Goal: Check status: Check status

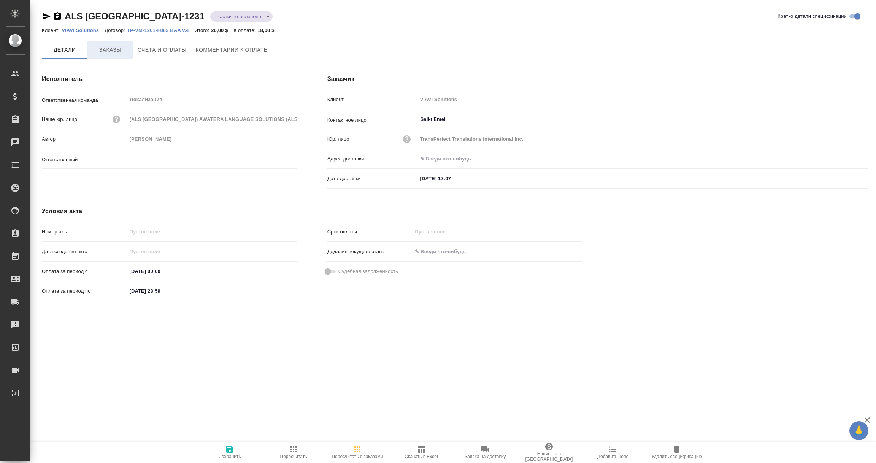
type input "[PERSON_NAME] [PERSON_NAME]"
click at [119, 53] on span "Заказы" at bounding box center [110, 50] width 36 height 10
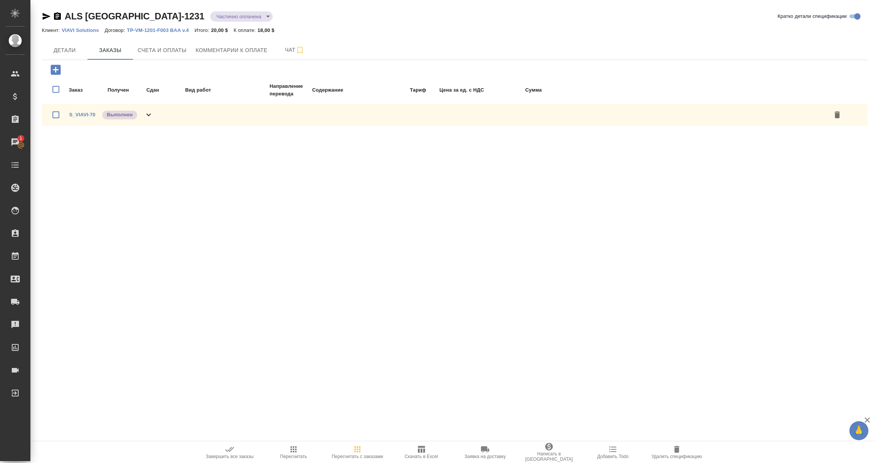
click at [75, 29] on p "VIAVI Solutions" at bounding box center [83, 30] width 43 height 6
click at [343, 252] on div ".cls-1 fill:#fff; AWATERA Vorobyova Ekaterina Клиенты Спецификации Заказы 1 Чат…" at bounding box center [438, 231] width 876 height 463
click at [742, 252] on div ".cls-1 fill:#fff; AWATERA Vorobyova Ekaterina Клиенты Спецификации Заказы 1 Чат…" at bounding box center [438, 231] width 876 height 463
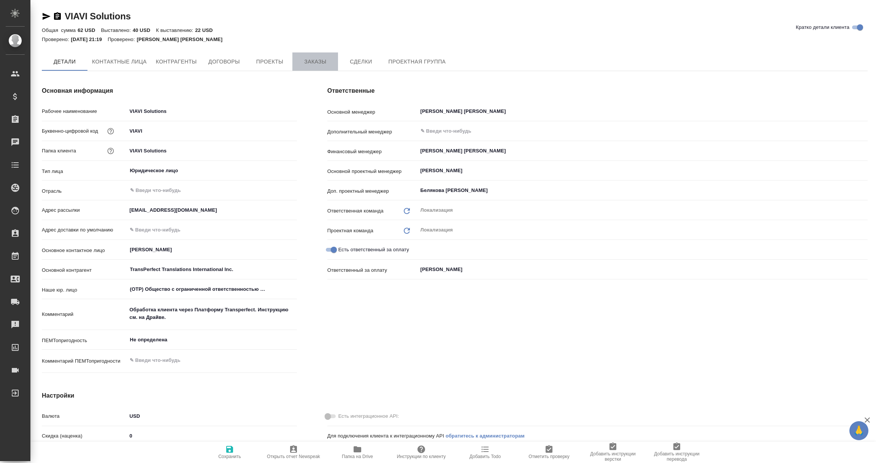
click at [318, 60] on span "Заказы" at bounding box center [315, 62] width 36 height 10
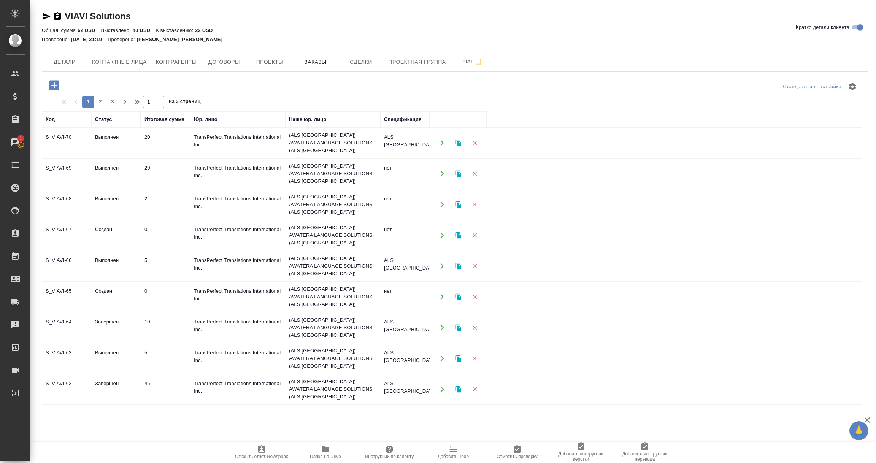
click at [60, 138] on td "S_VIAVI-70" at bounding box center [66, 143] width 49 height 27
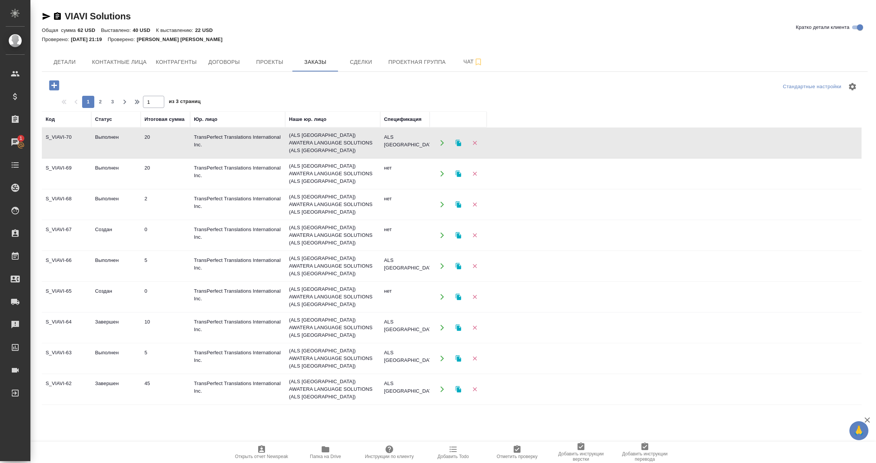
click at [60, 138] on td "S_VIAVI-70" at bounding box center [66, 143] width 49 height 27
click at [74, 146] on td "S_VIAVI-70" at bounding box center [66, 143] width 49 height 27
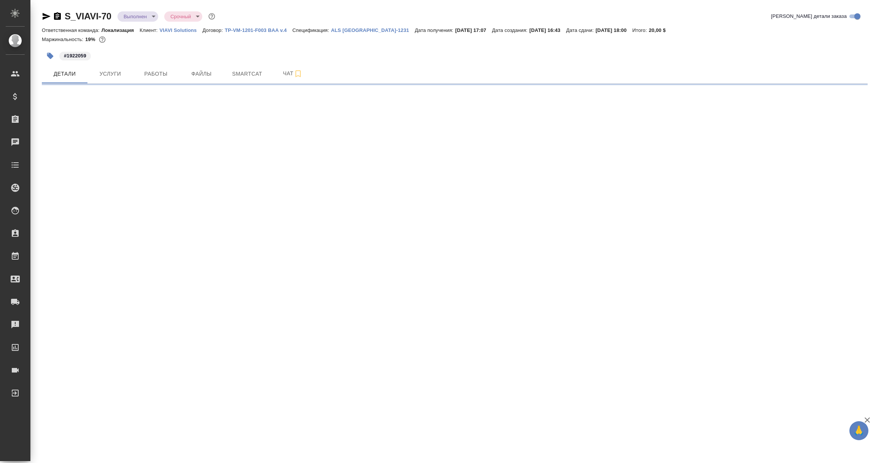
select select "RU"
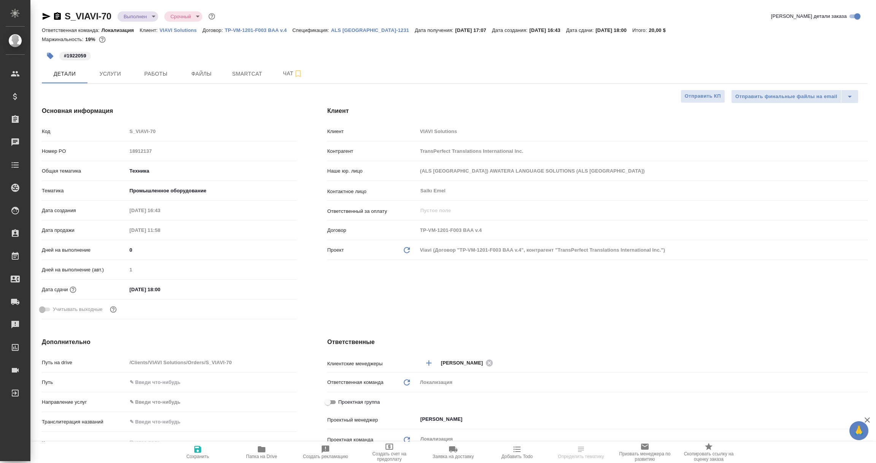
type textarea "x"
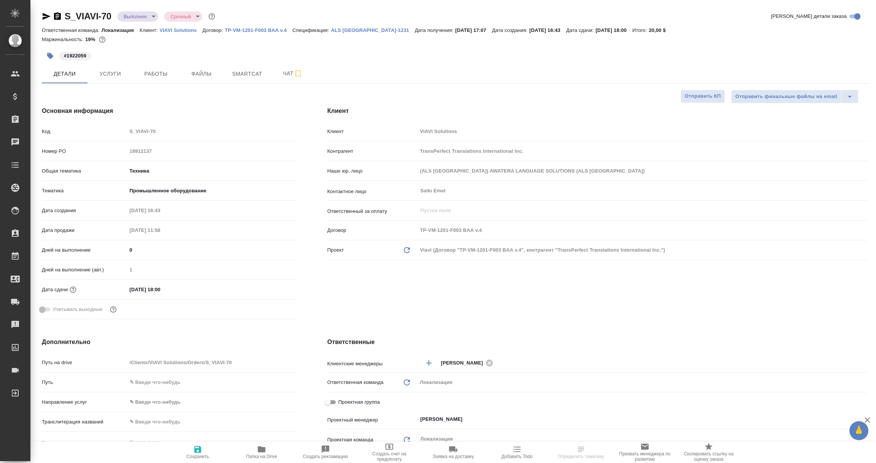
type textarea "x"
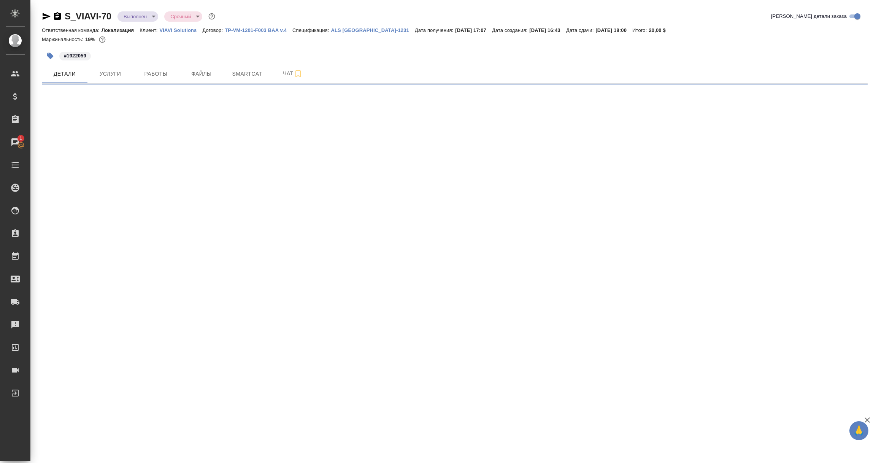
select select "RU"
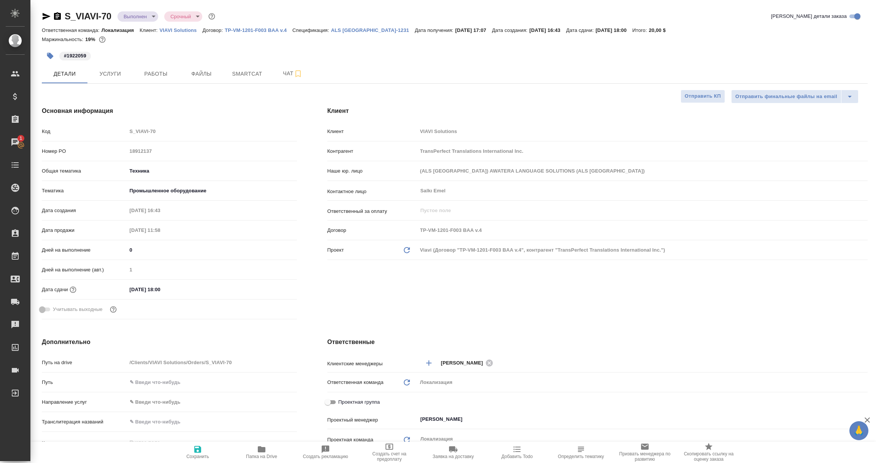
type textarea "x"
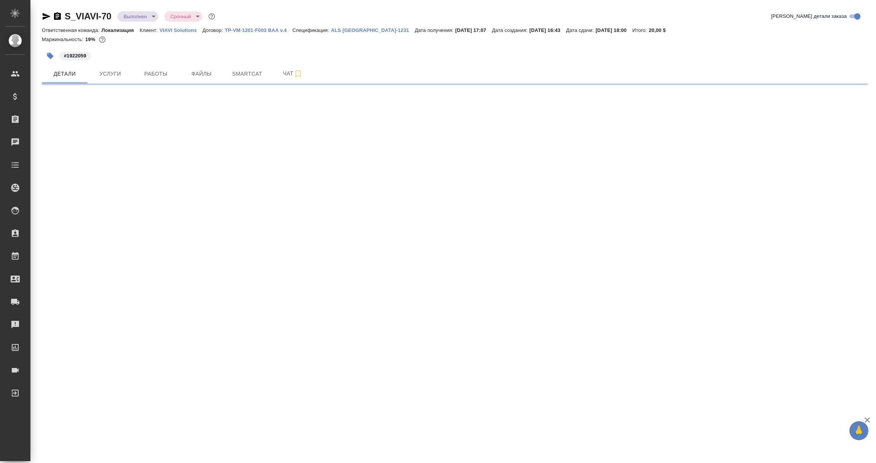
select select "RU"
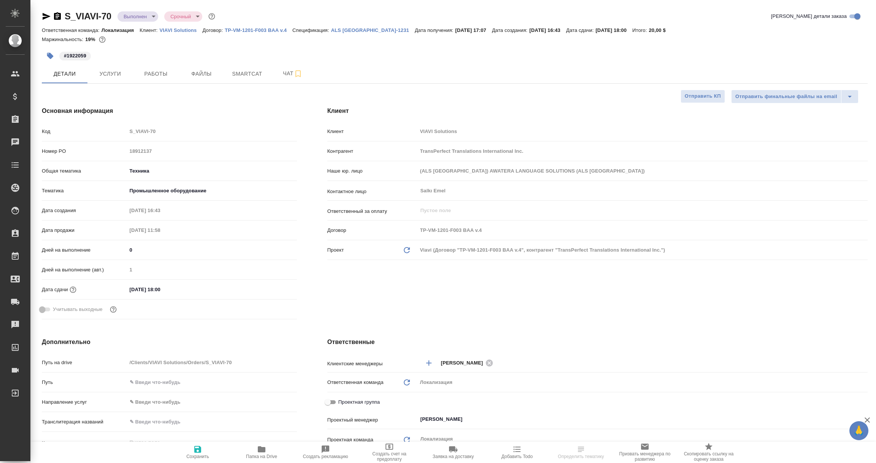
type textarea "x"
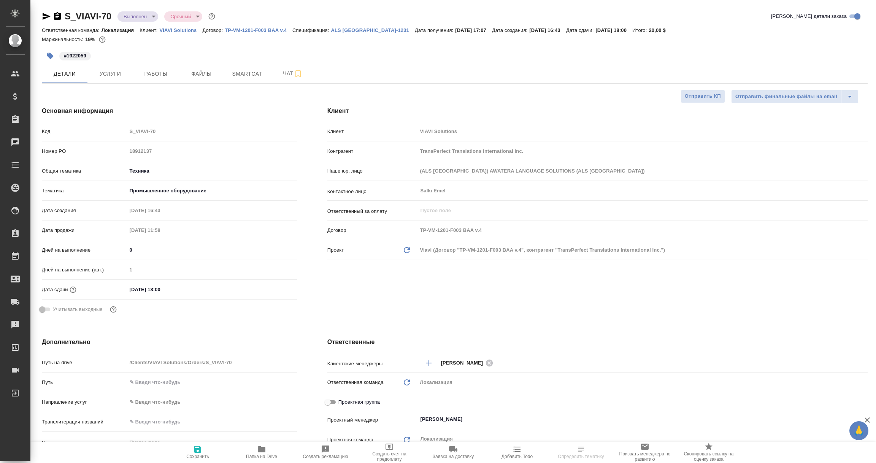
type textarea "x"
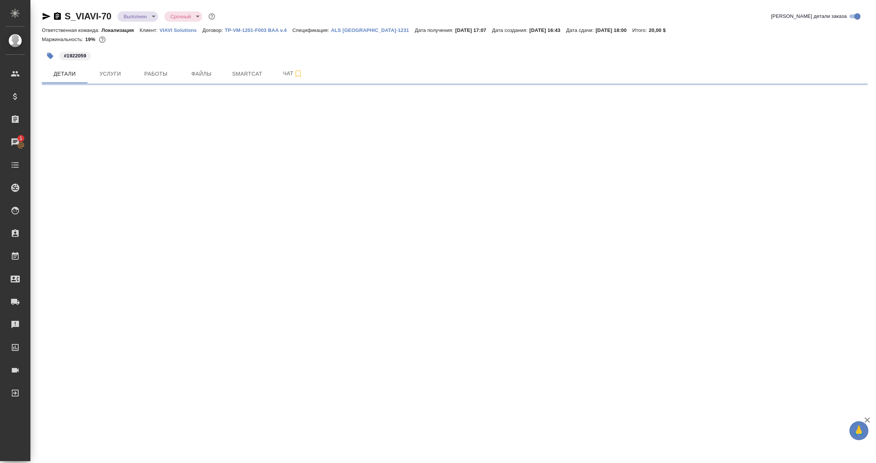
select select "RU"
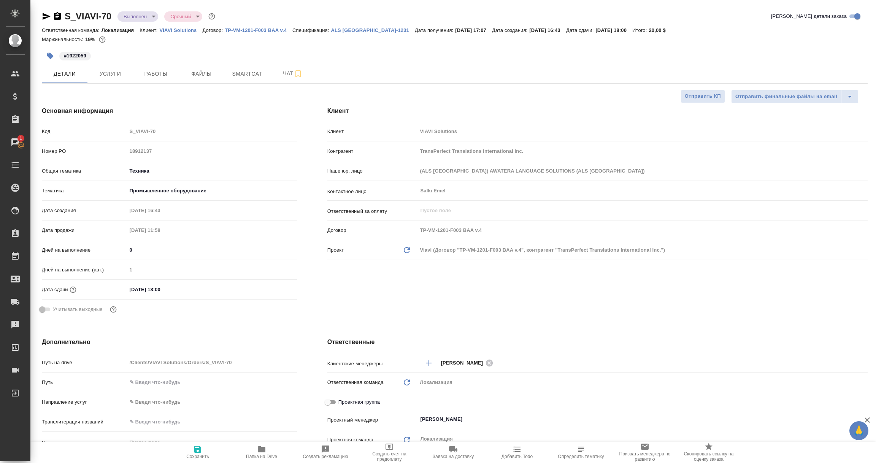
type textarea "x"
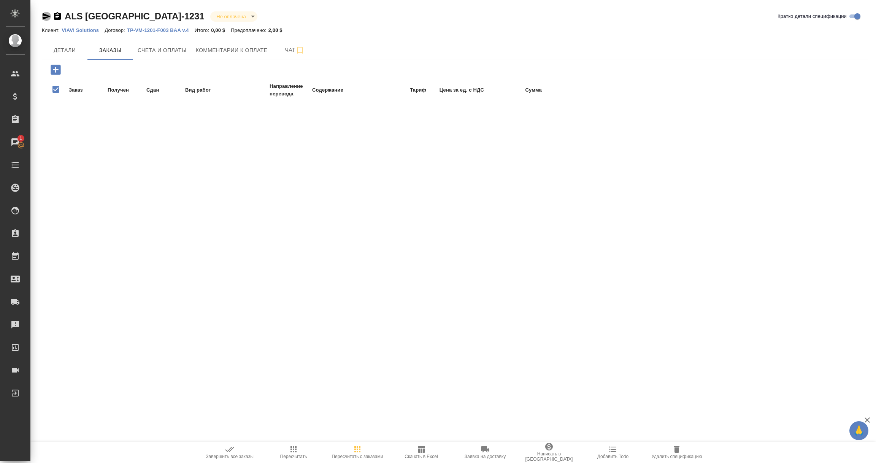
click at [47, 16] on icon "button" at bounding box center [47, 16] width 8 height 7
